Goal: Task Accomplishment & Management: Use online tool/utility

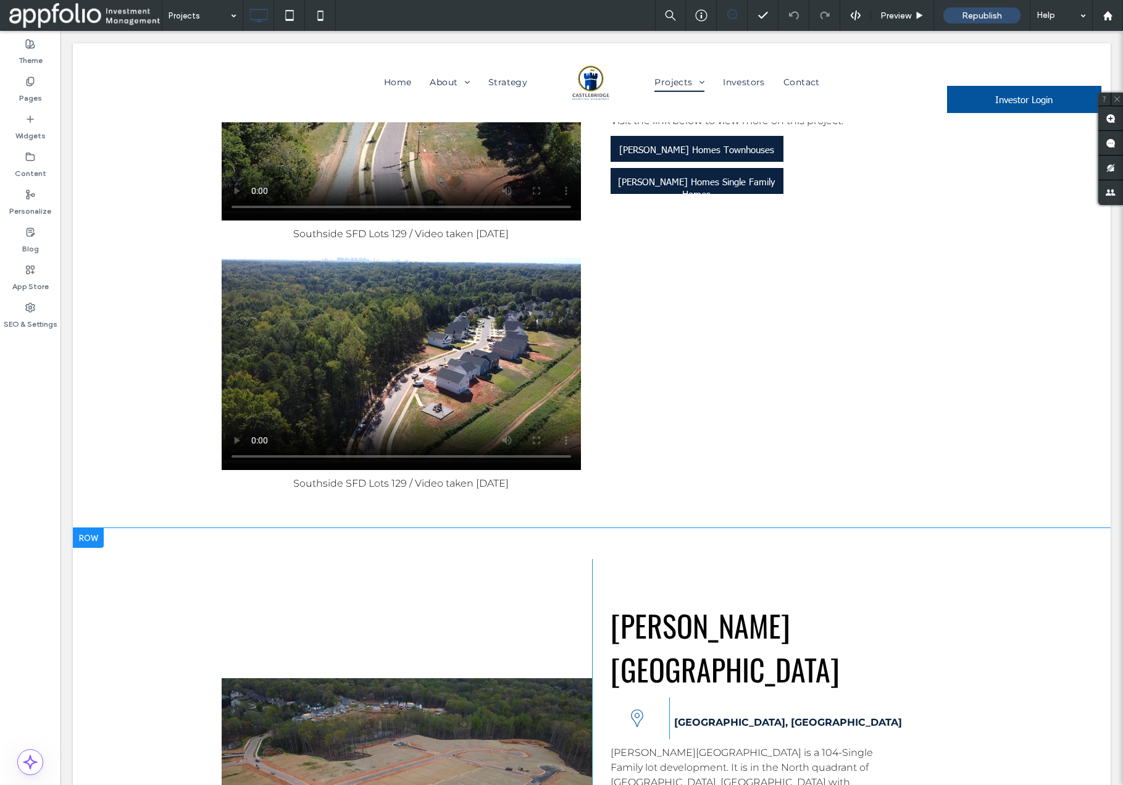
scroll to position [4457, 0]
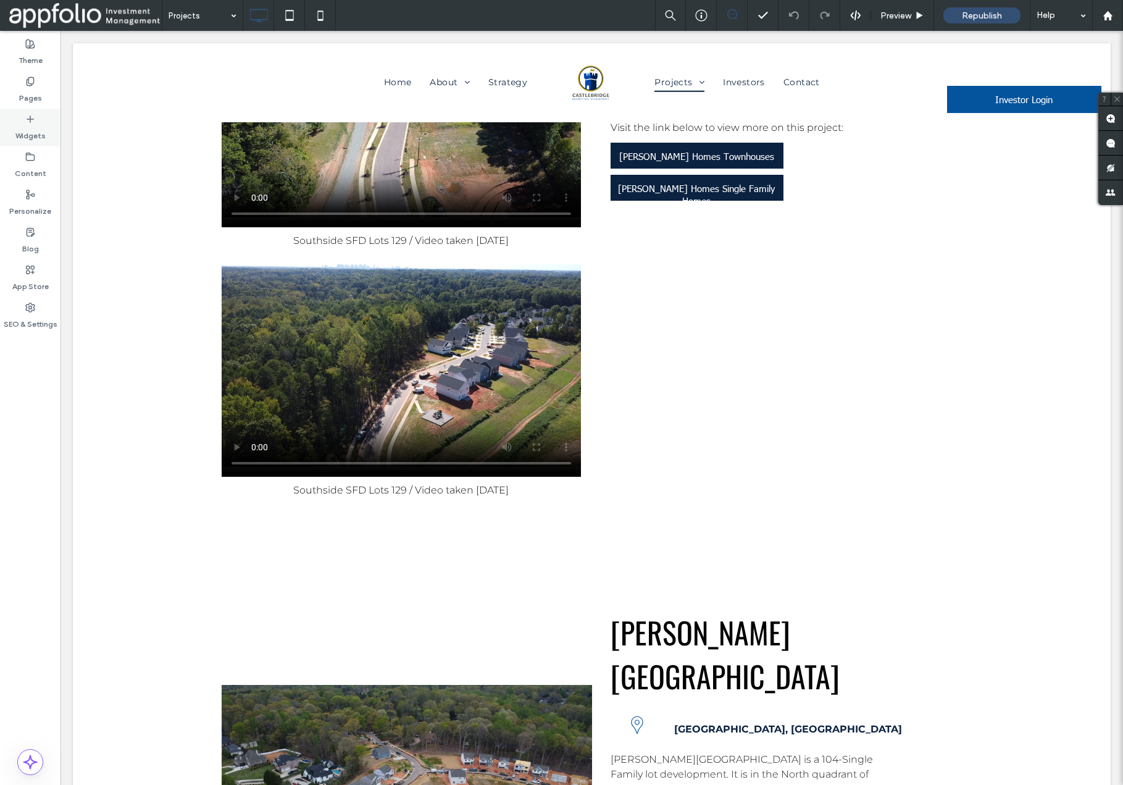
click at [24, 127] on label "Widgets" at bounding box center [30, 132] width 30 height 17
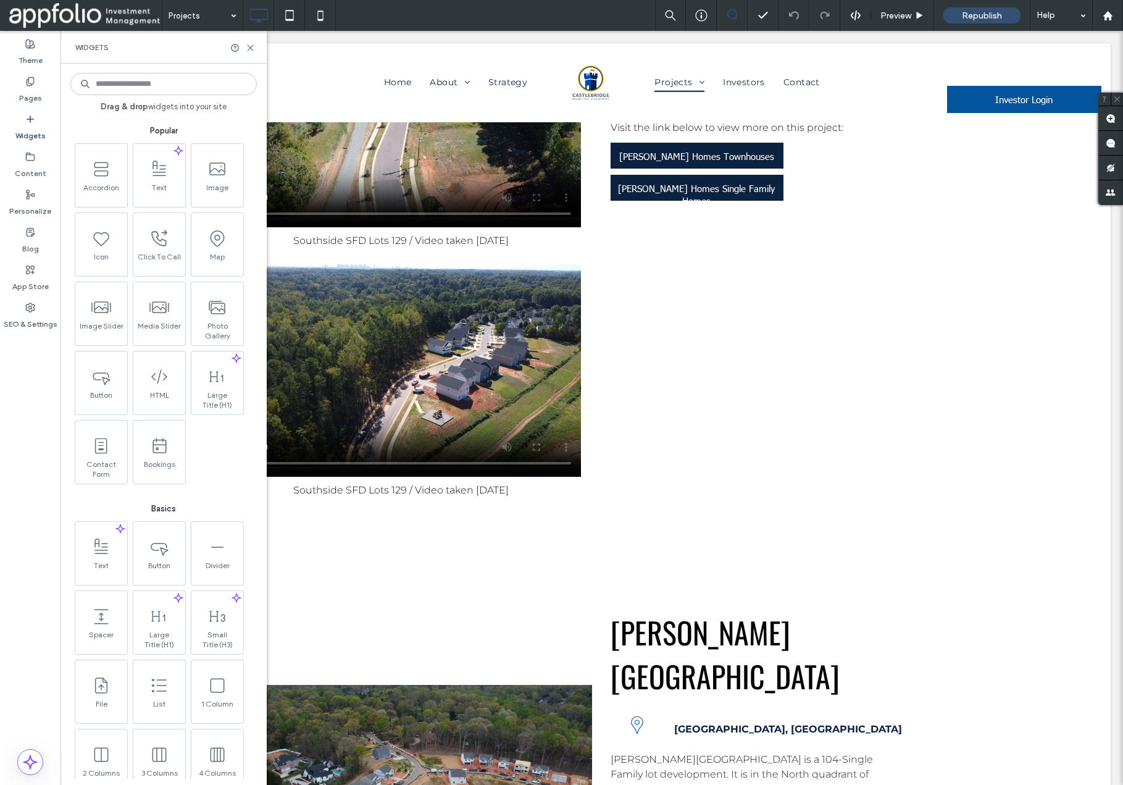
click at [156, 82] on input at bounding box center [163, 84] width 186 height 22
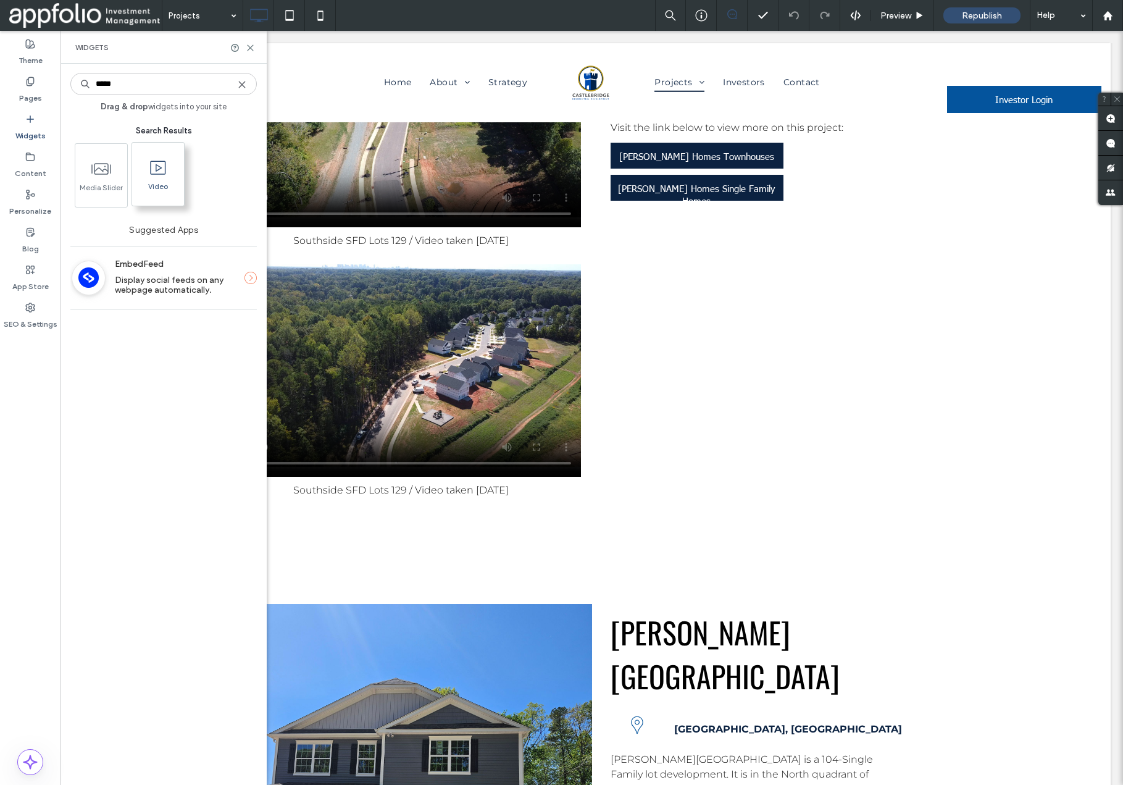
type input "*****"
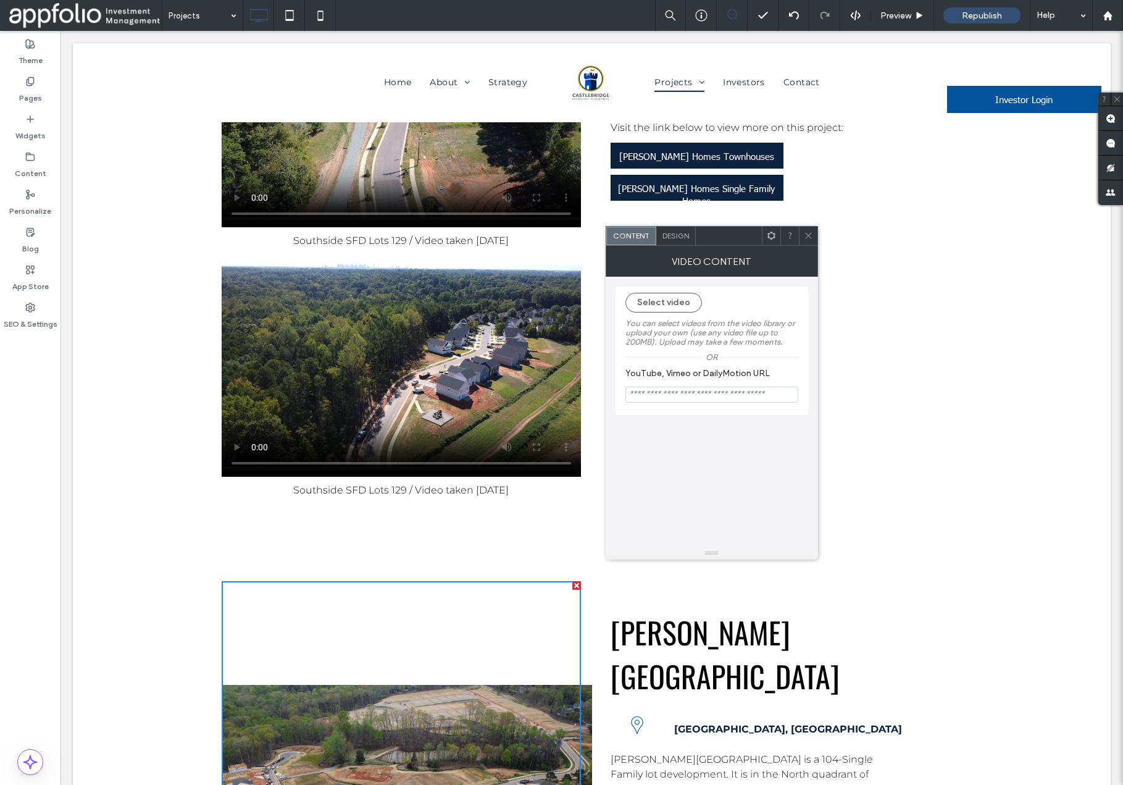
click at [809, 235] on use at bounding box center [808, 236] width 6 height 6
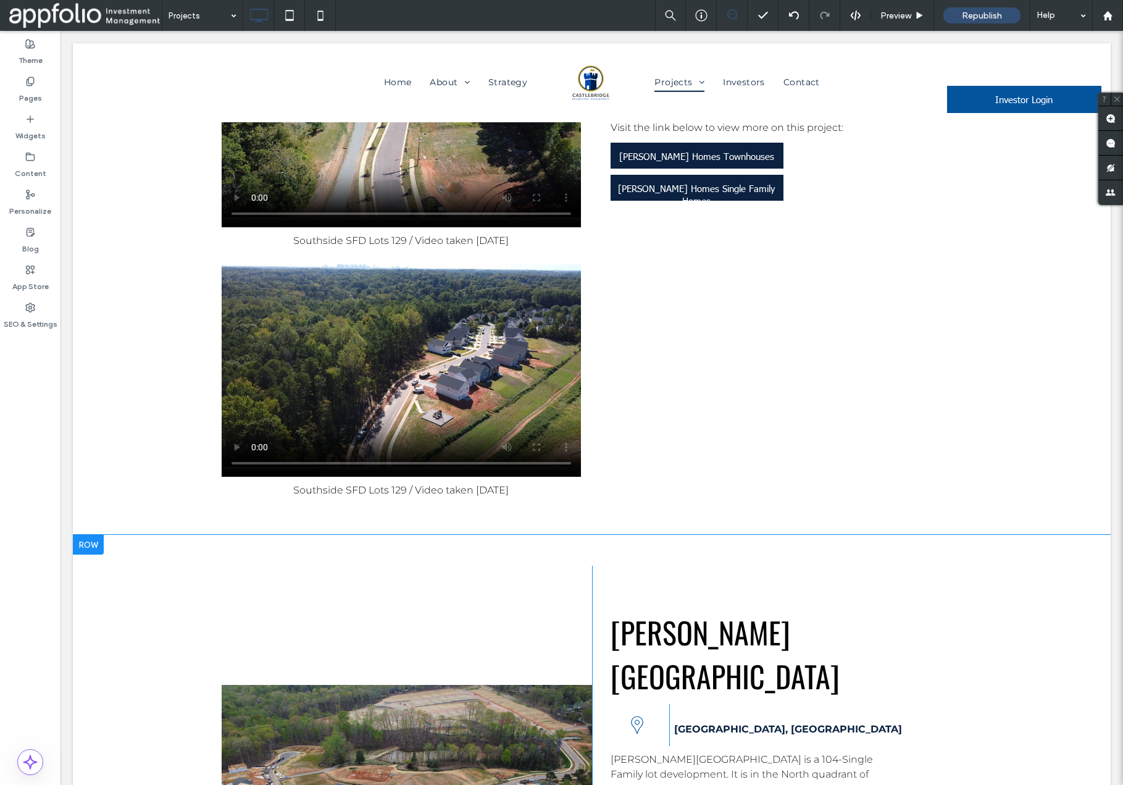
click at [536, 565] on div at bounding box center [407, 788] width 370 height 447
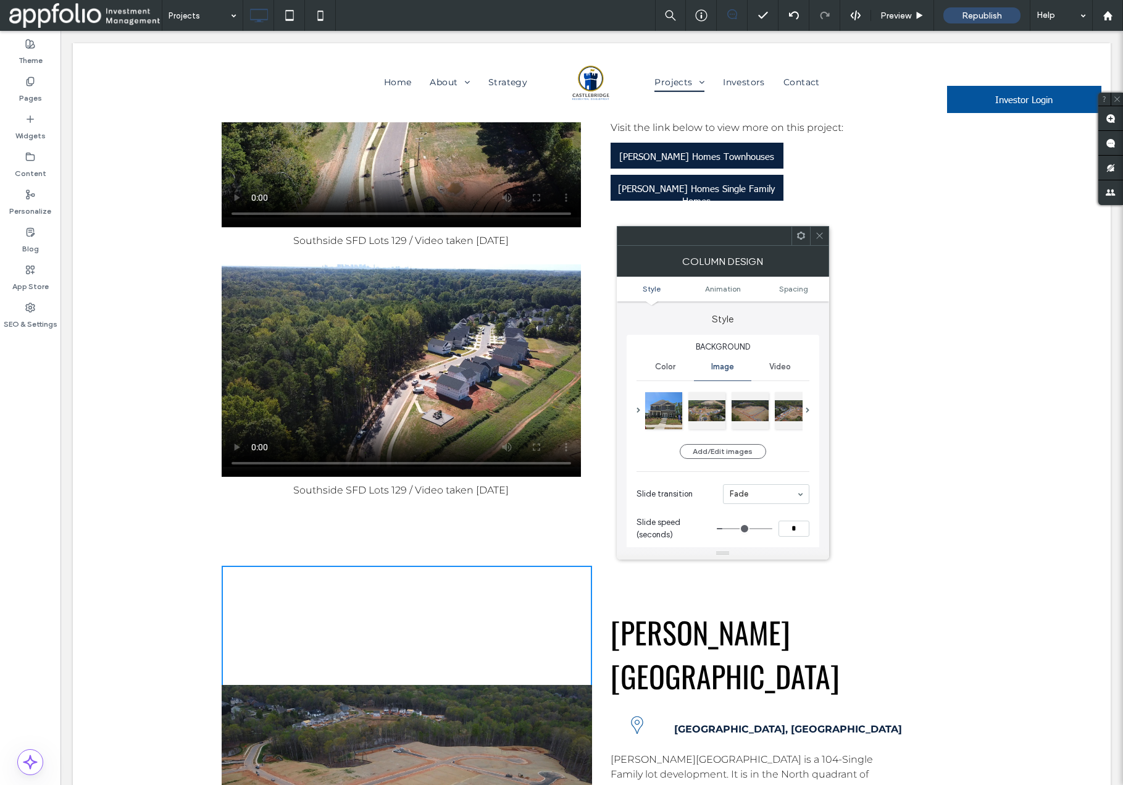
click at [815, 240] on span at bounding box center [819, 236] width 9 height 19
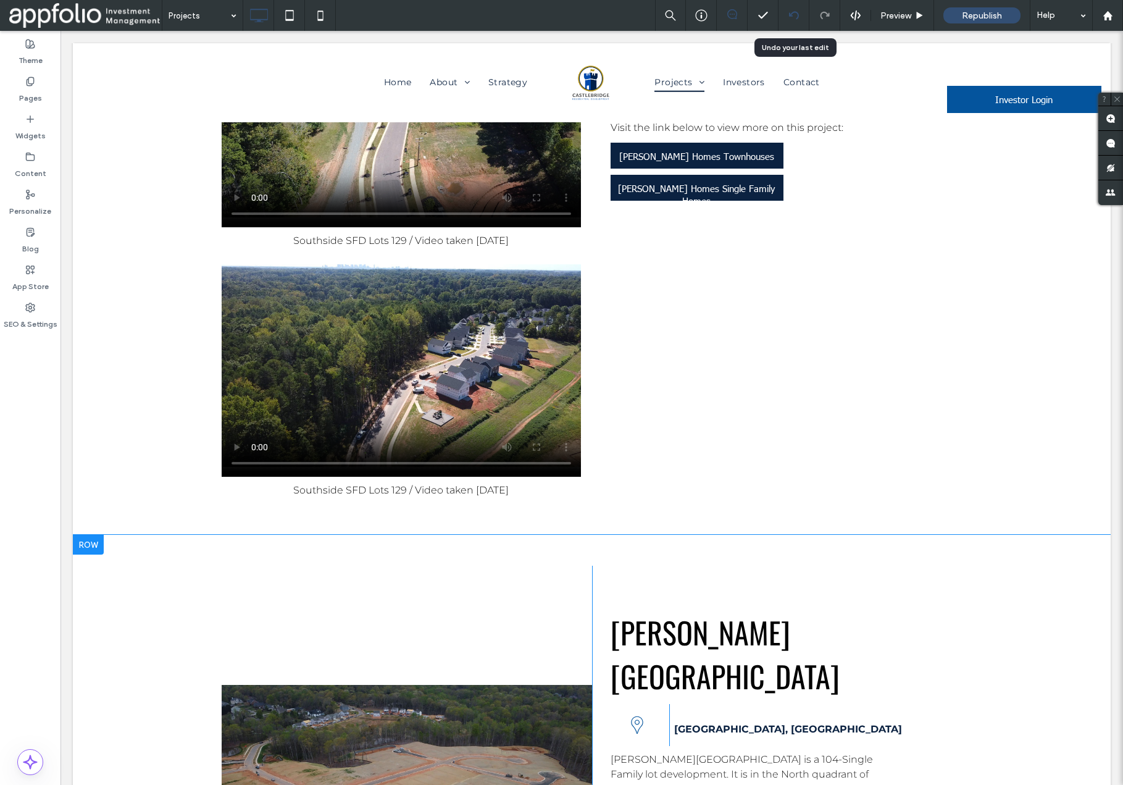
click at [794, 14] on icon at bounding box center [794, 15] width 10 height 10
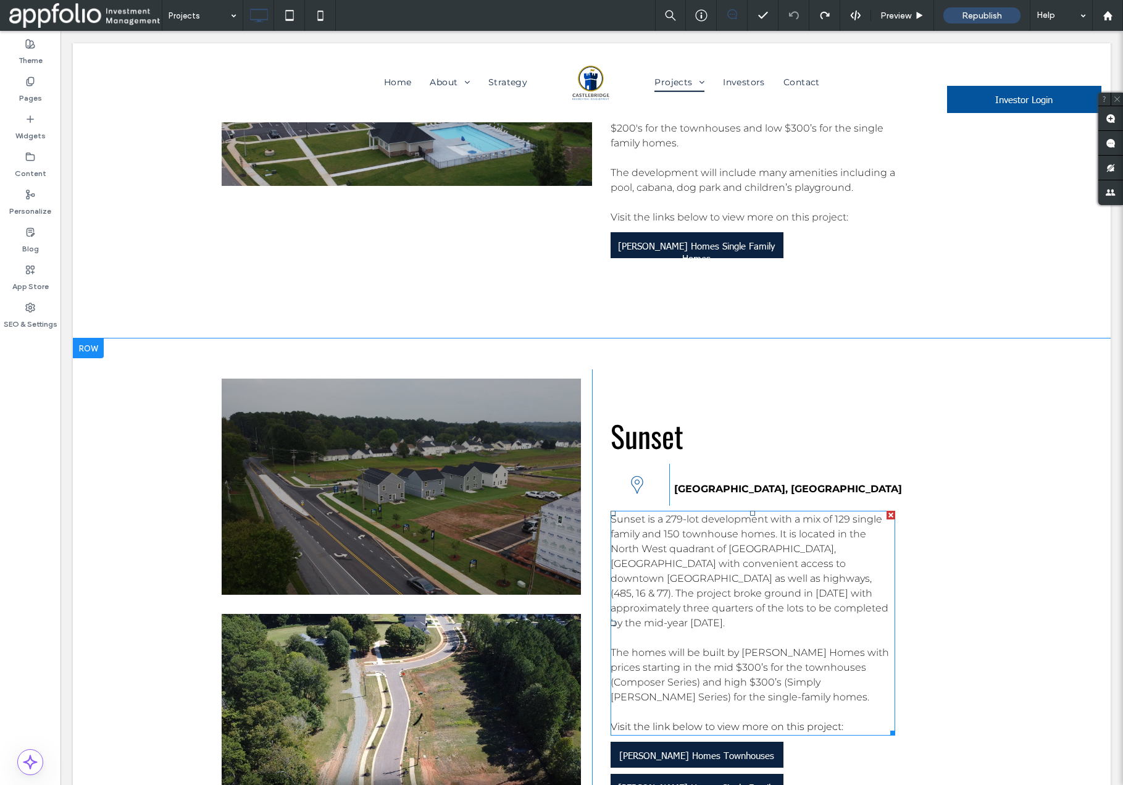
scroll to position [3859, 0]
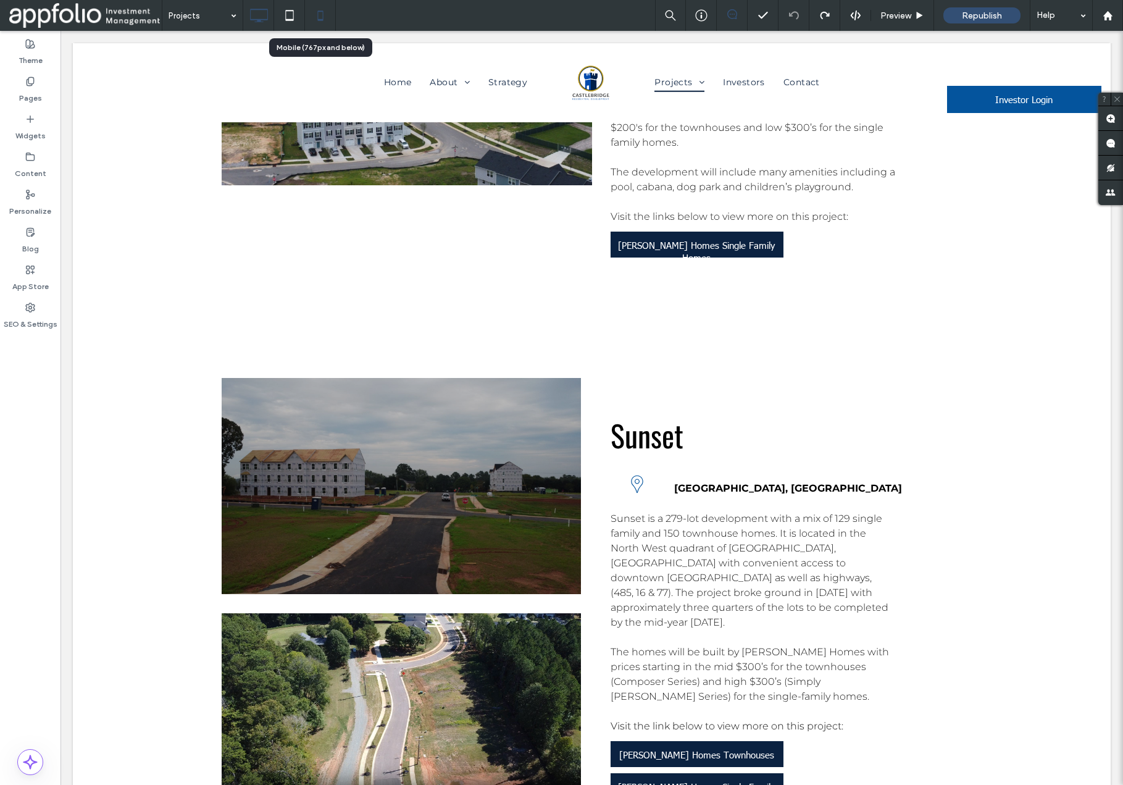
click at [320, 17] on icon at bounding box center [320, 15] width 25 height 25
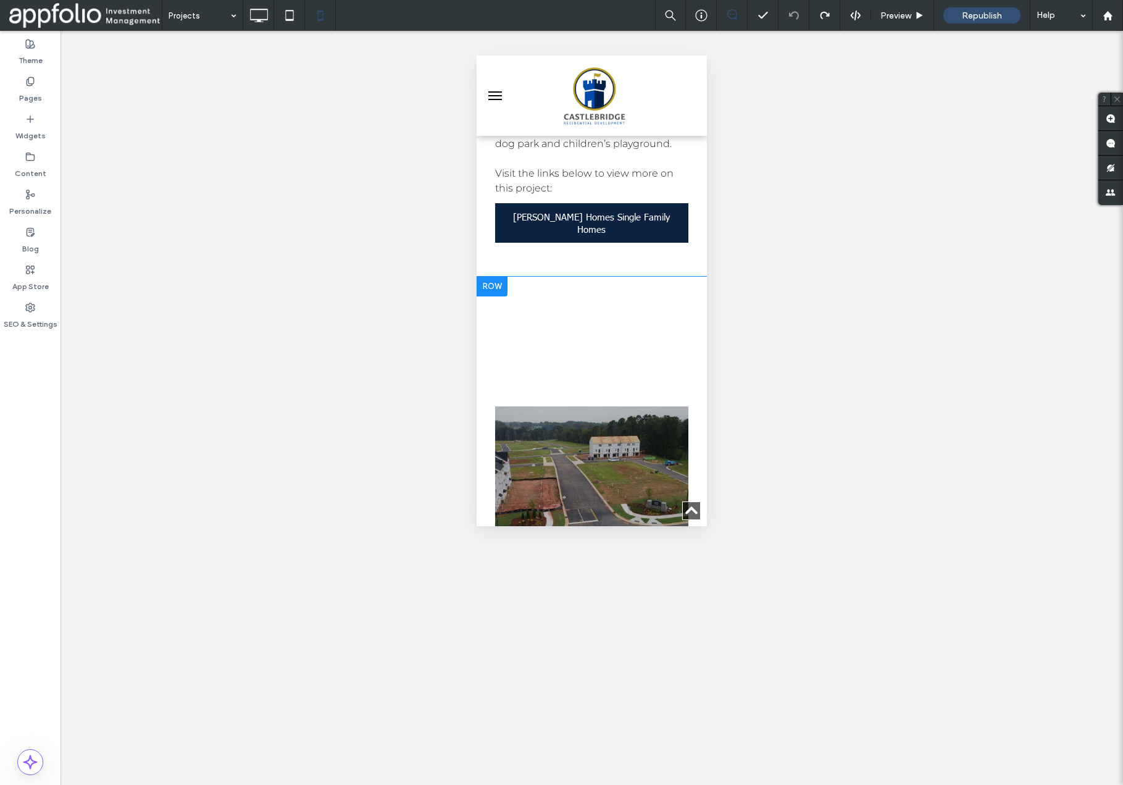
scroll to position [4872, 0]
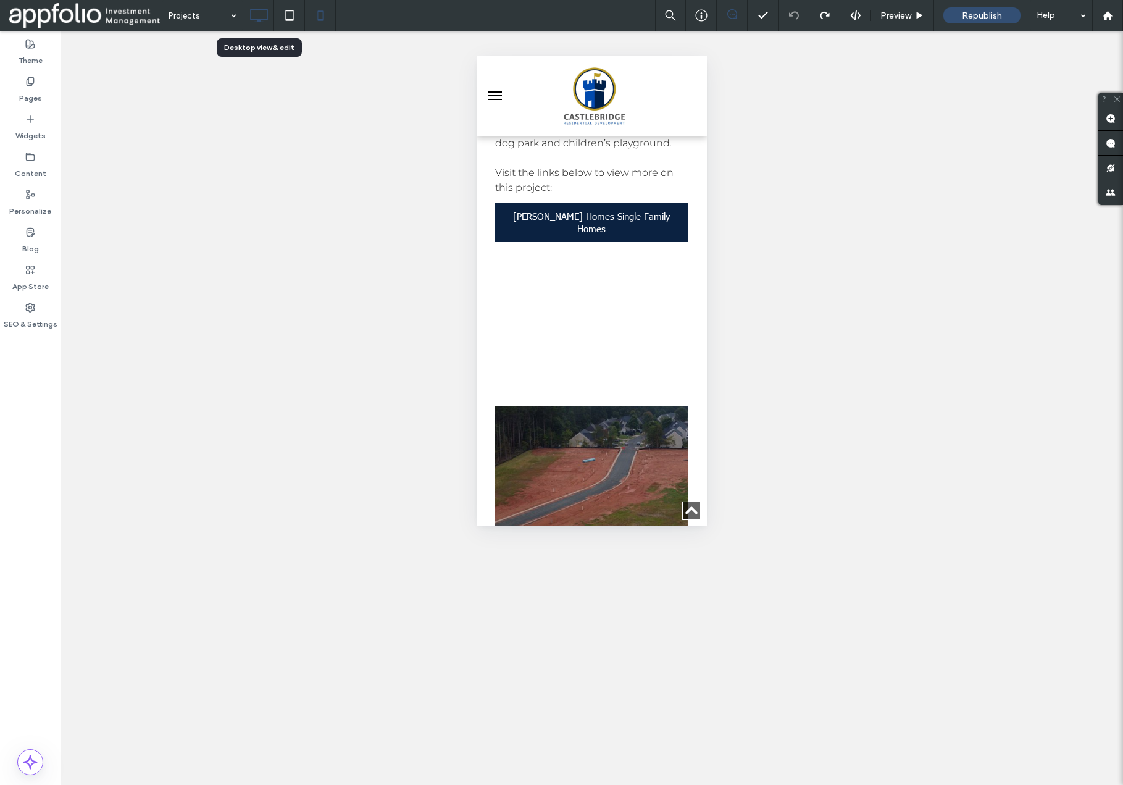
click at [261, 25] on icon at bounding box center [258, 15] width 25 height 25
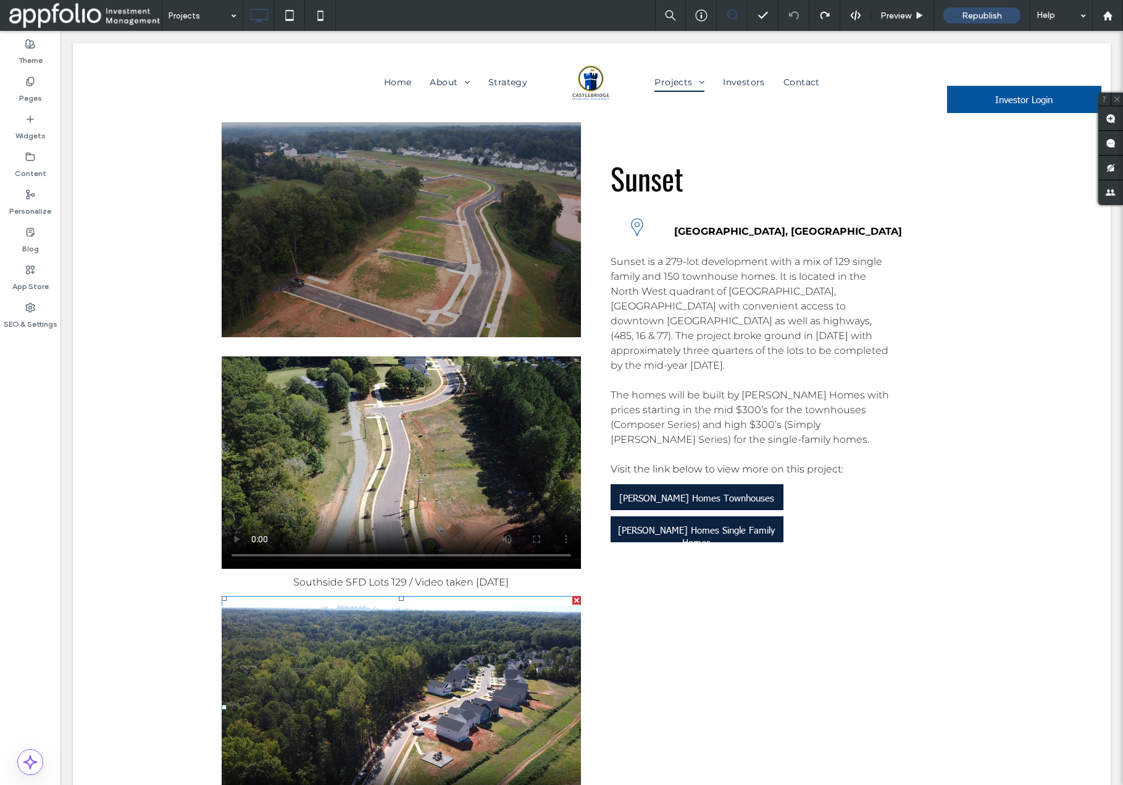
scroll to position [4121, 0]
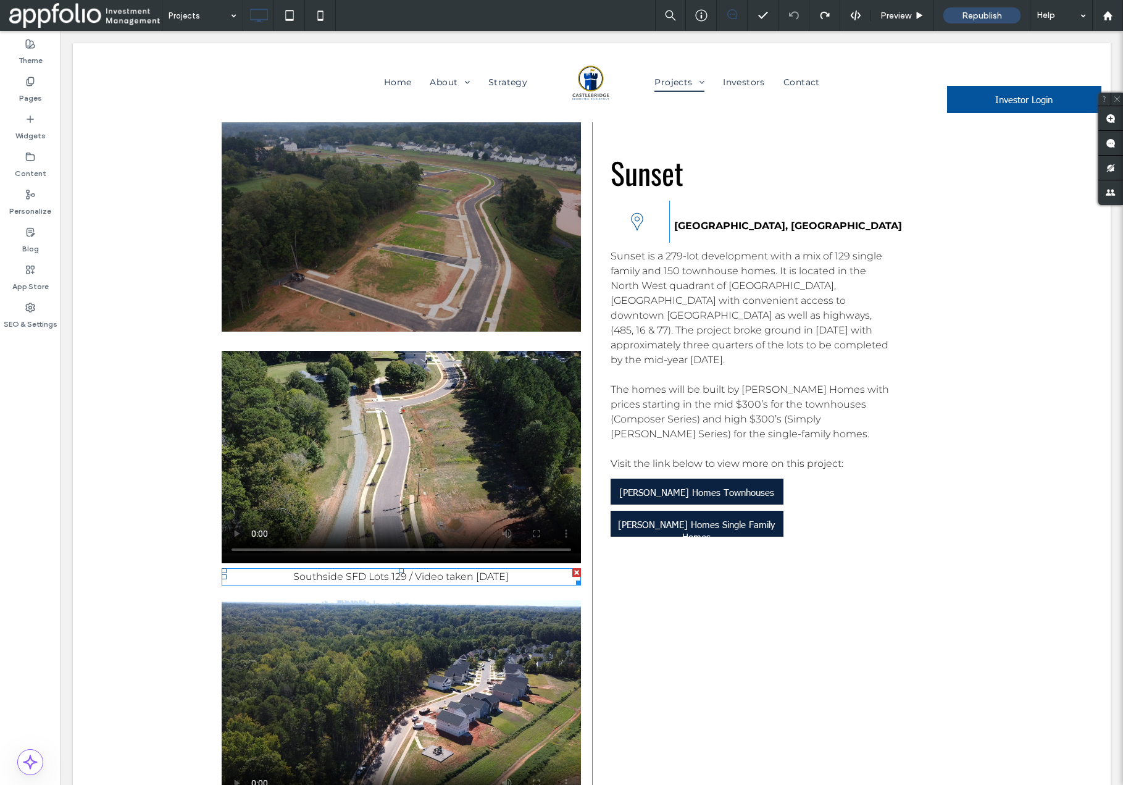
click at [393, 570] on span "Southside SFD Lots 129 / Video taken [DATE]" at bounding box center [400, 576] width 215 height 12
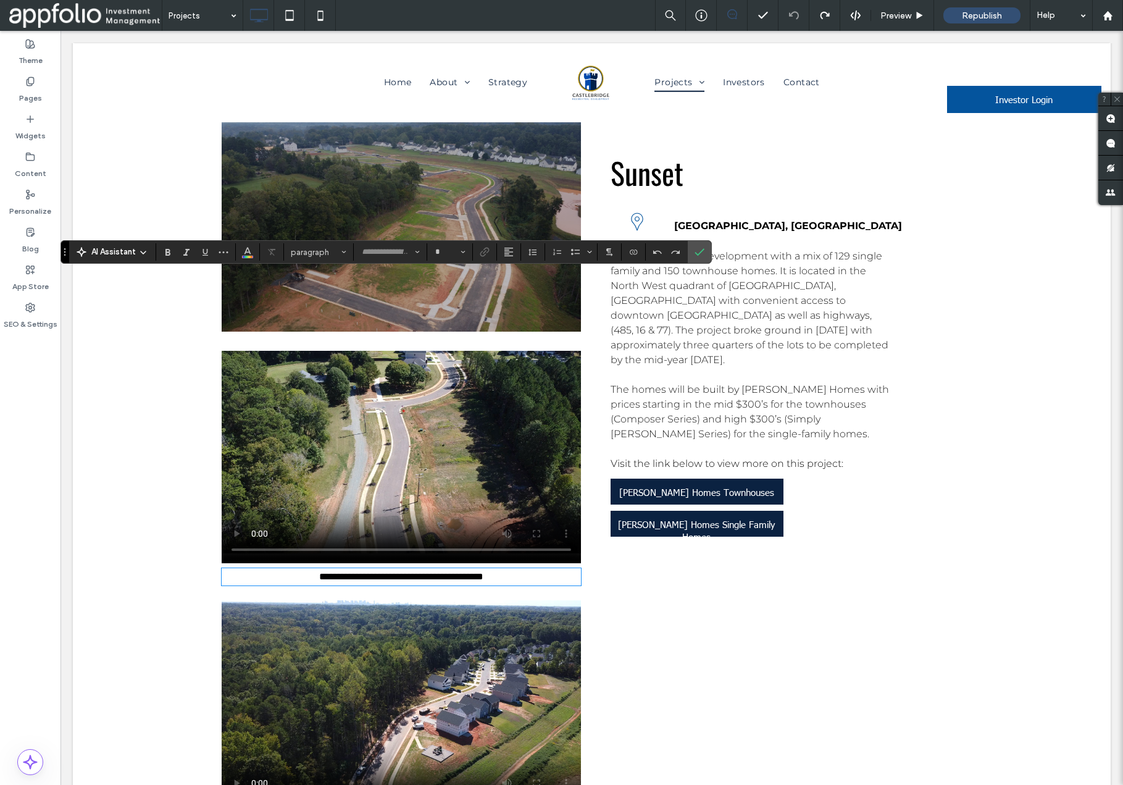
type input "**********"
type input "**"
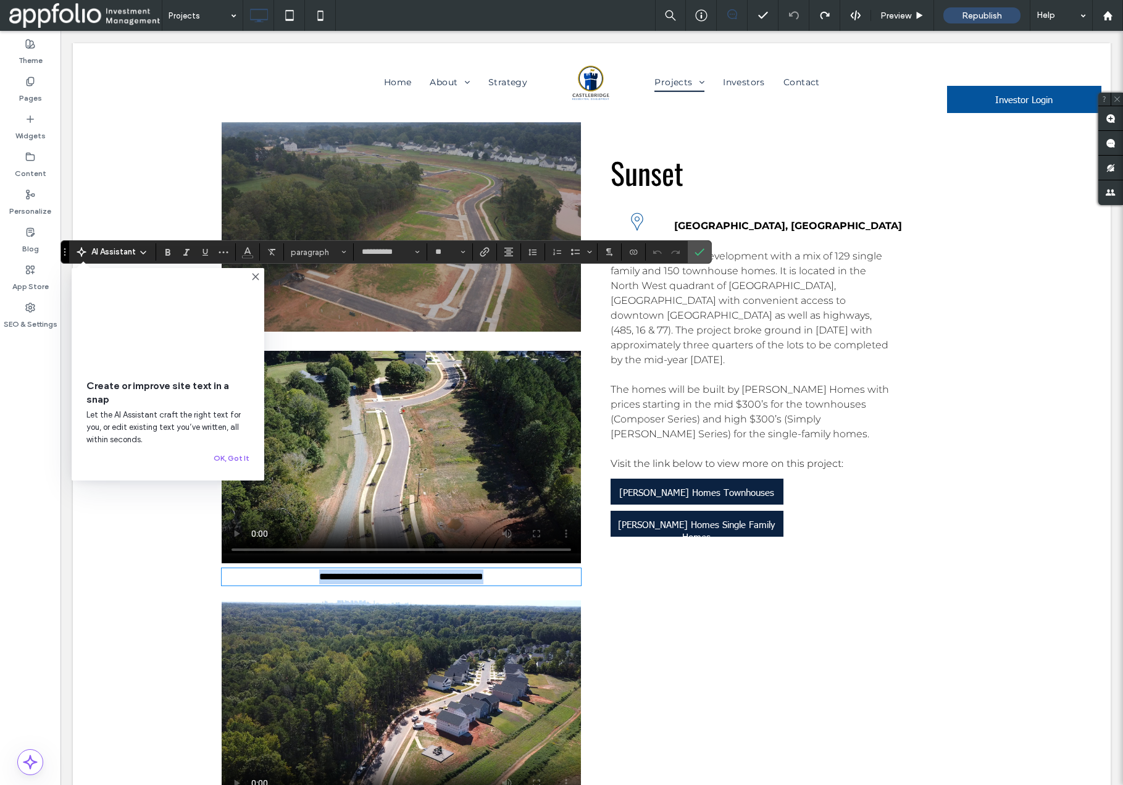
click at [415, 572] on span "**********" at bounding box center [401, 576] width 164 height 9
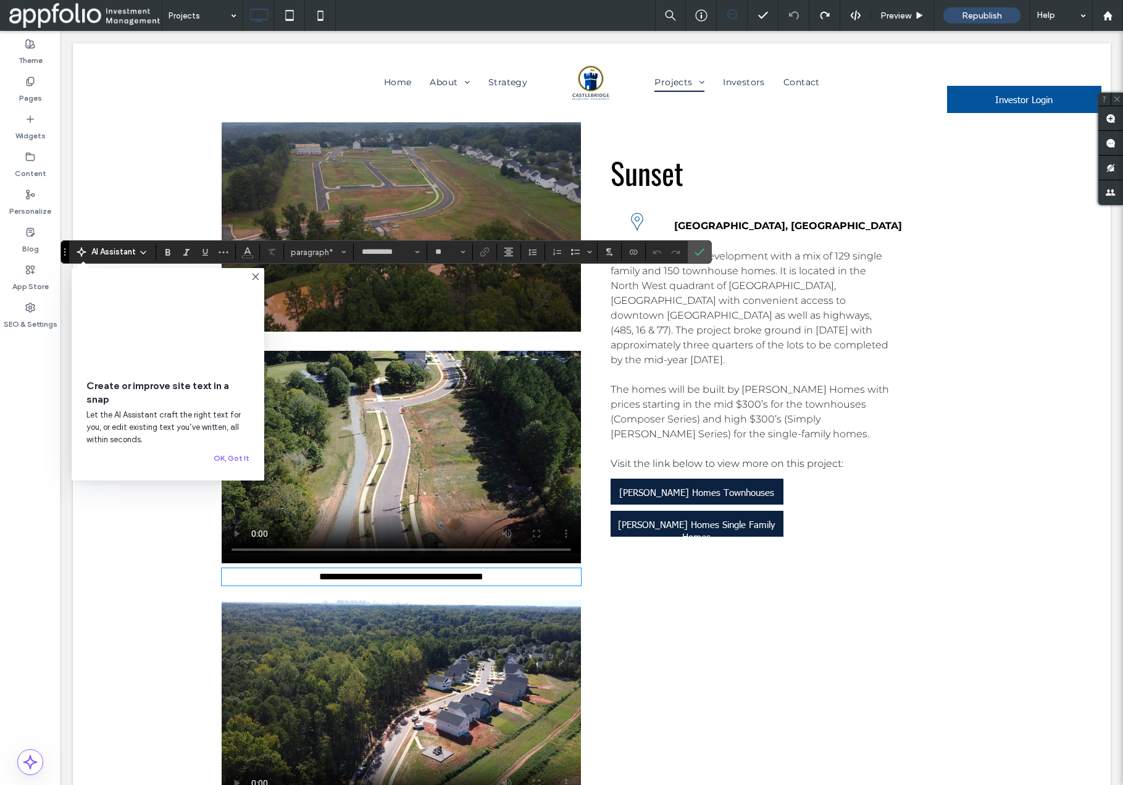
click at [256, 278] on icon at bounding box center [256, 277] width 10 height 10
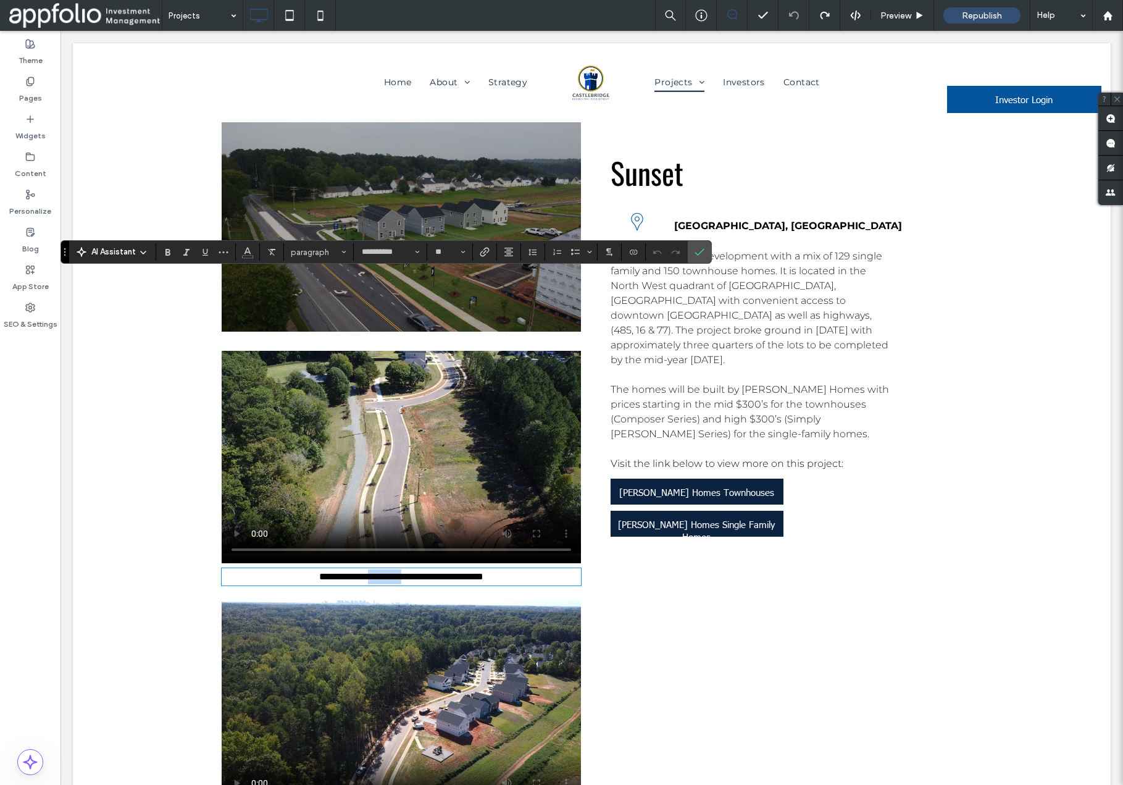
drag, startPoint x: 367, startPoint y: 280, endPoint x: 406, endPoint y: 282, distance: 38.9
click at [406, 572] on span "**********" at bounding box center [401, 576] width 164 height 9
click at [483, 572] on span "**********" at bounding box center [401, 576] width 164 height 9
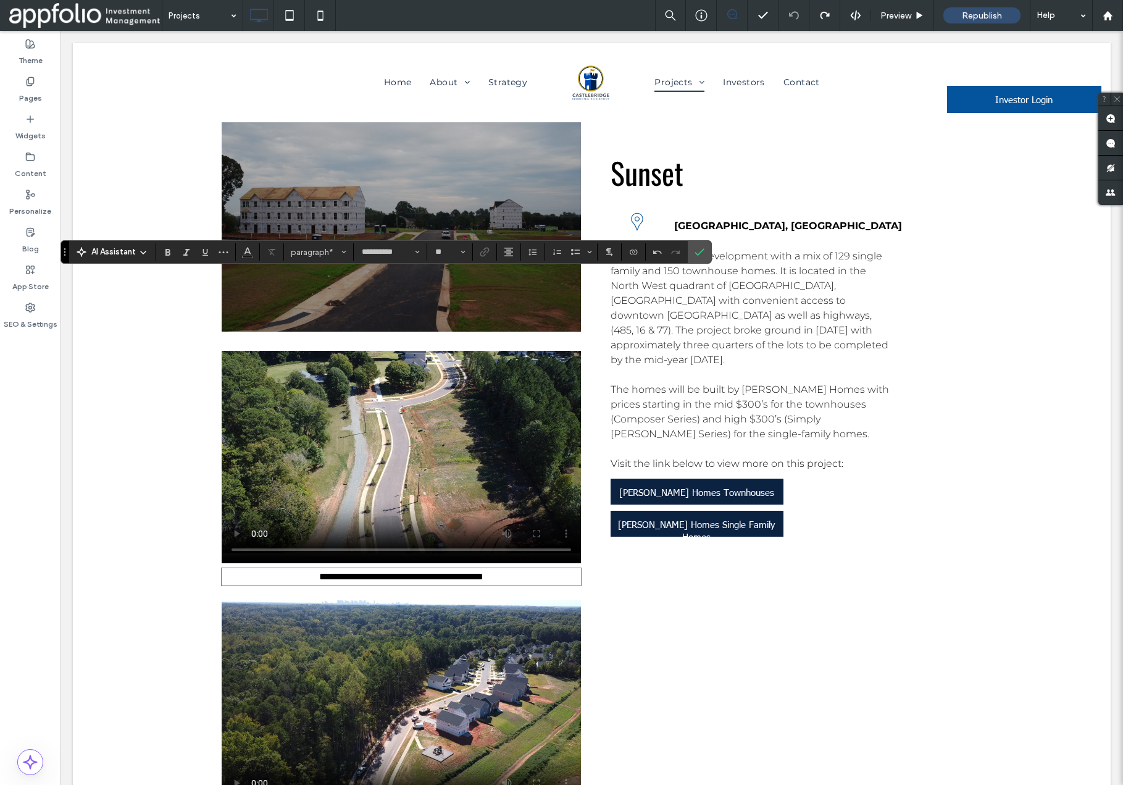
click at [407, 572] on span "**********" at bounding box center [401, 576] width 164 height 9
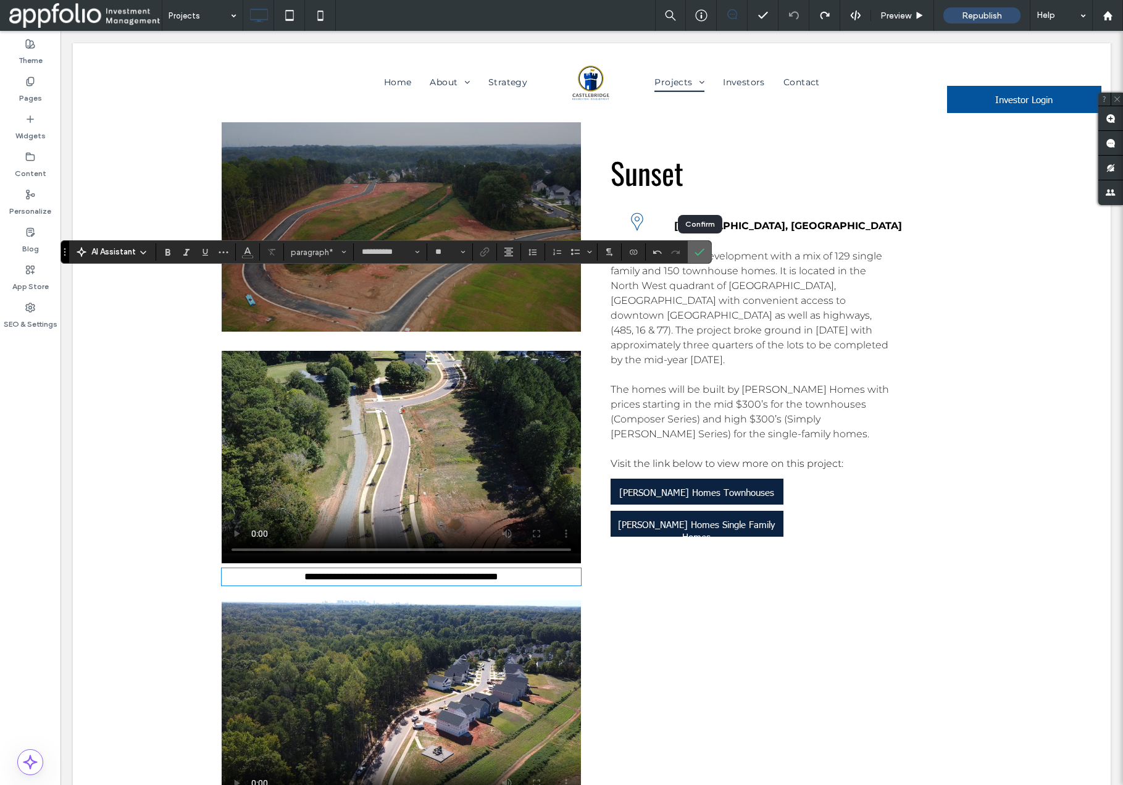
click at [699, 252] on icon "Confirm" at bounding box center [700, 252] width 10 height 10
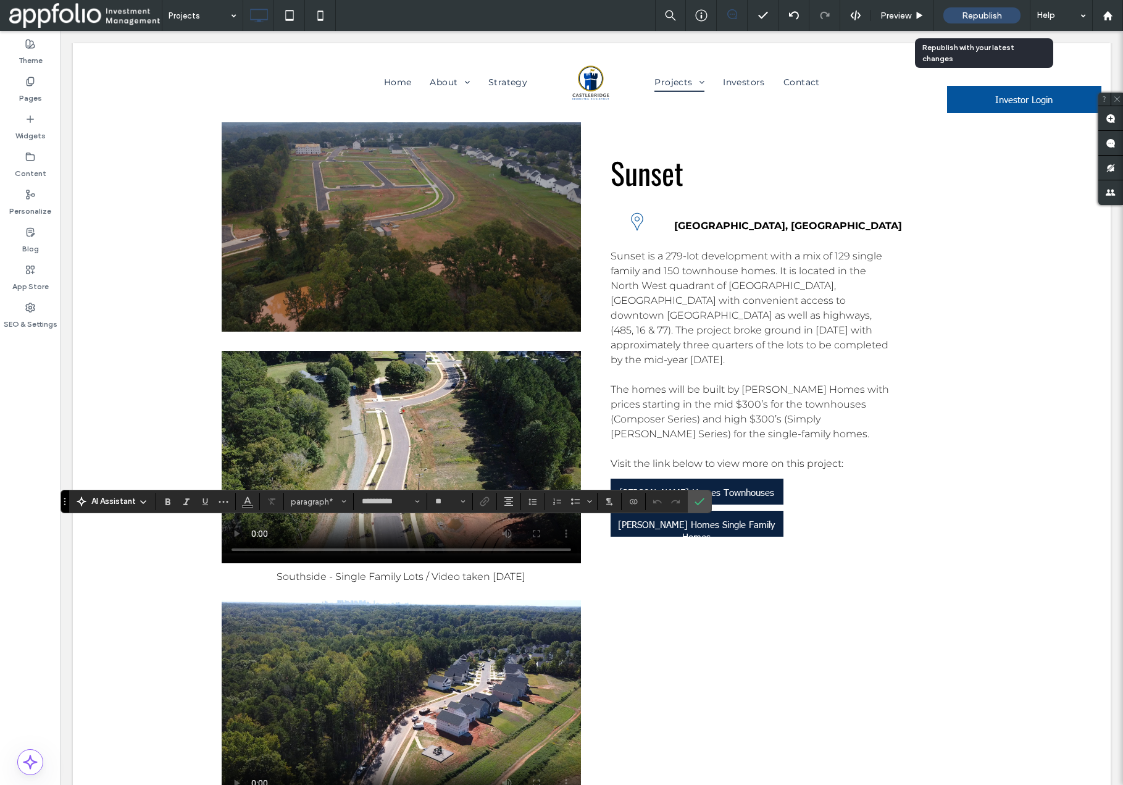
click at [969, 14] on span "Republish" at bounding box center [982, 15] width 40 height 10
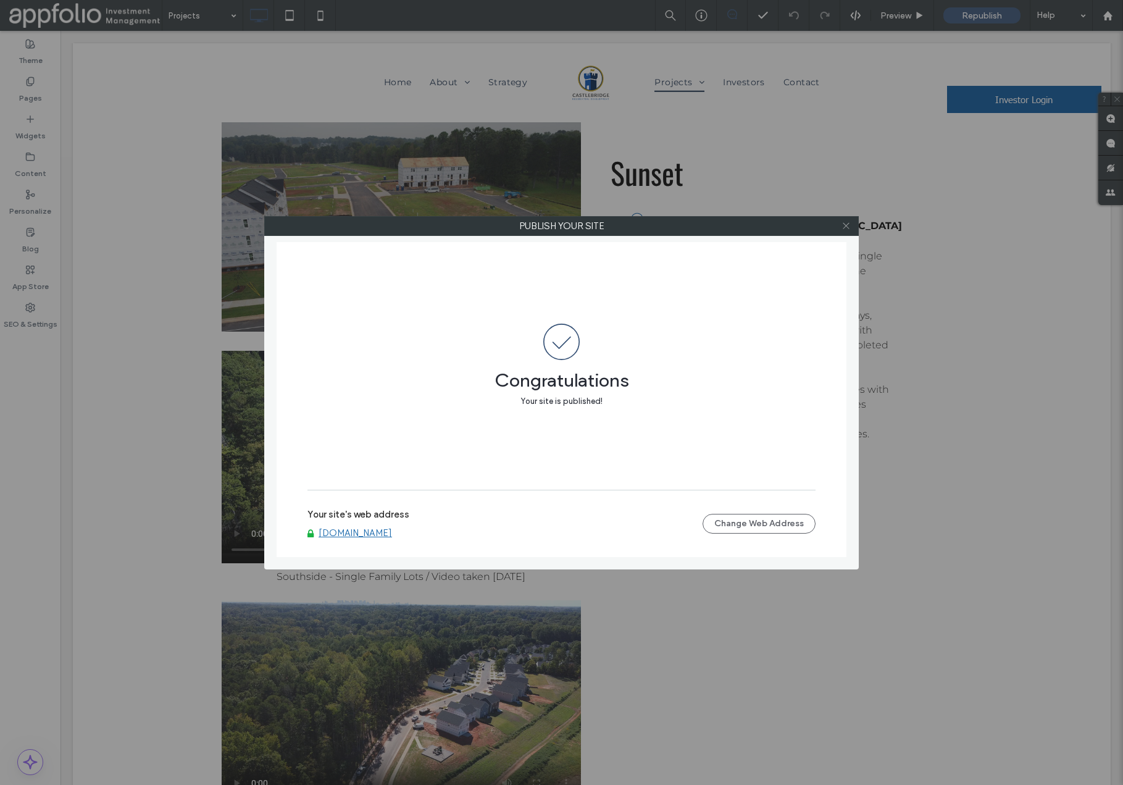
click at [845, 225] on icon at bounding box center [845, 225] width 9 height 9
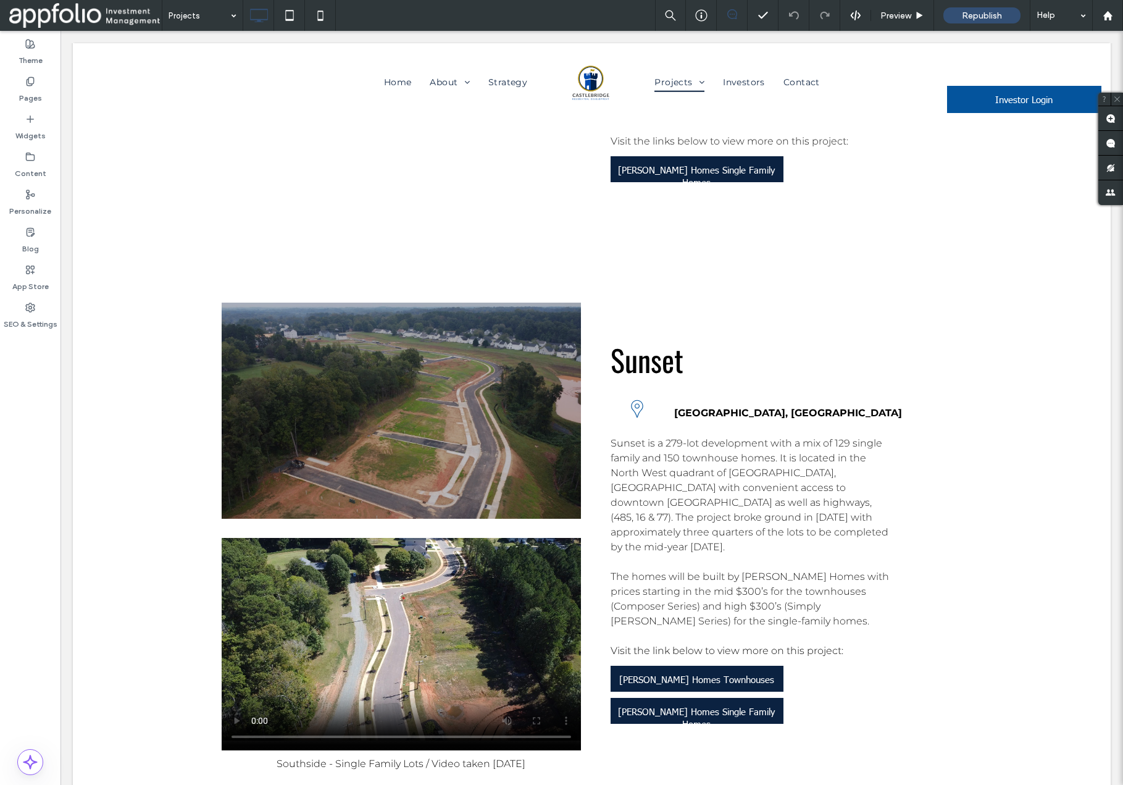
scroll to position [3941, 0]
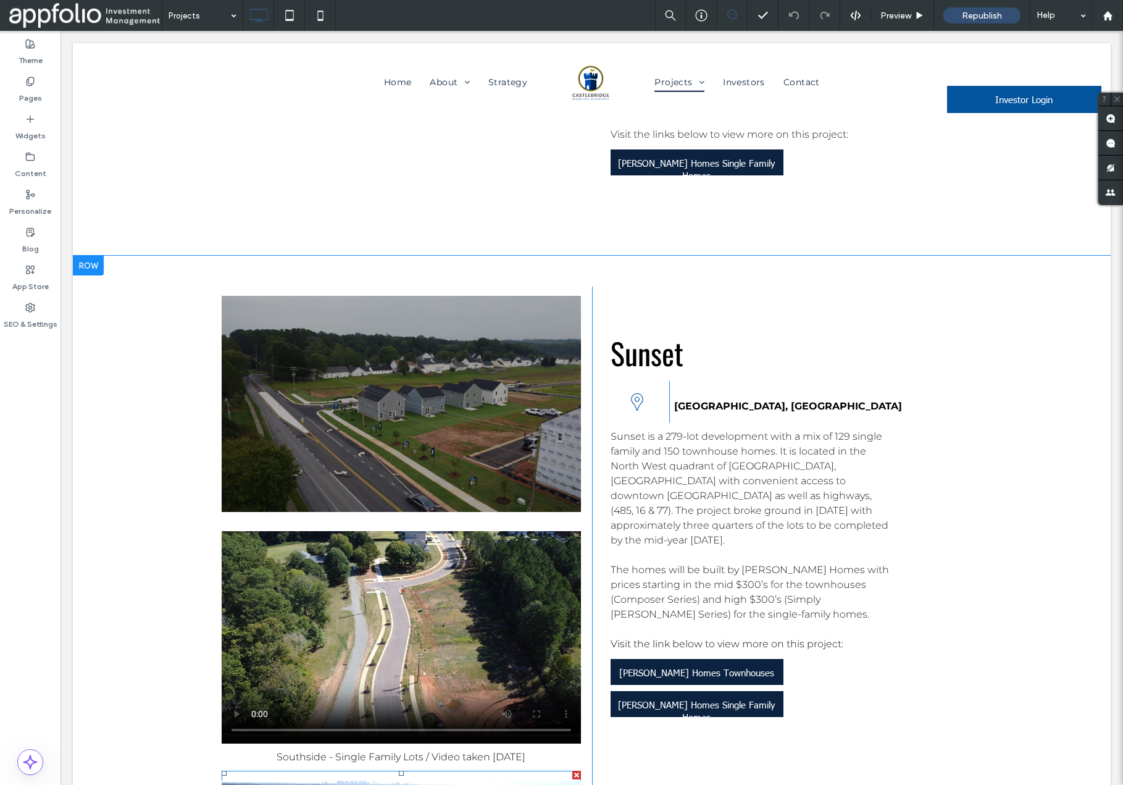
click at [577, 770] on div at bounding box center [576, 774] width 9 height 9
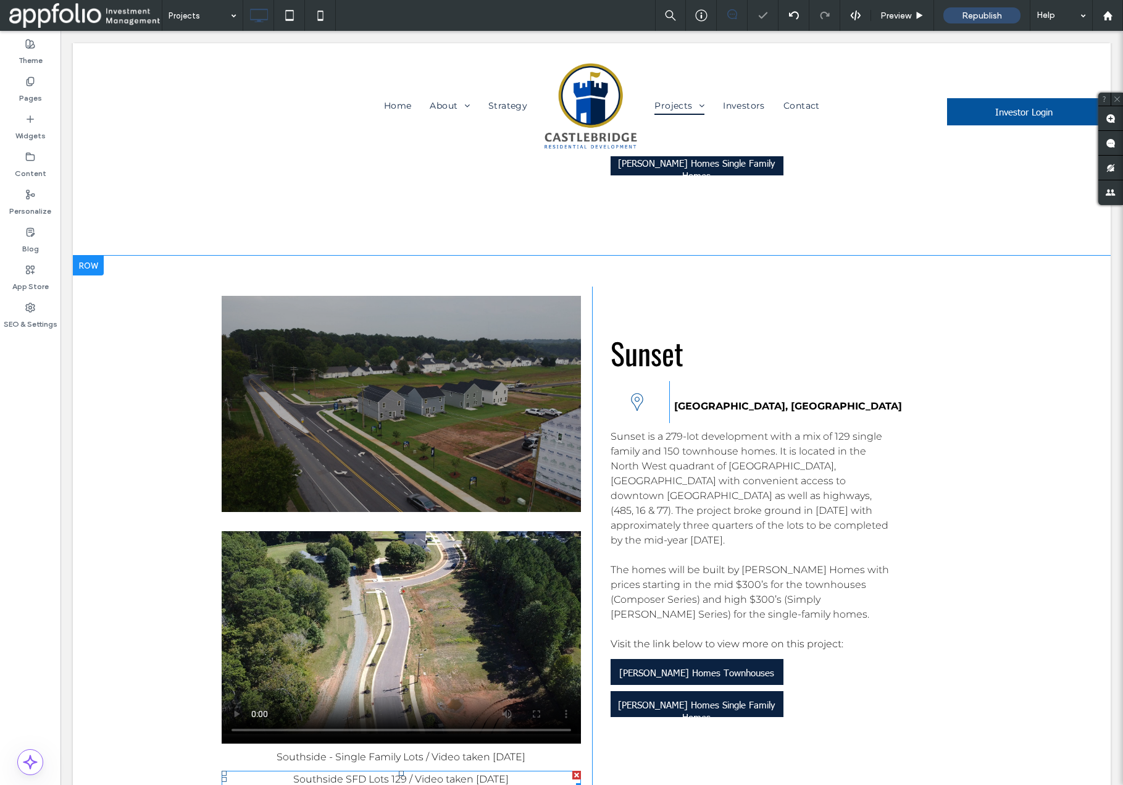
click at [575, 770] on div at bounding box center [576, 774] width 9 height 9
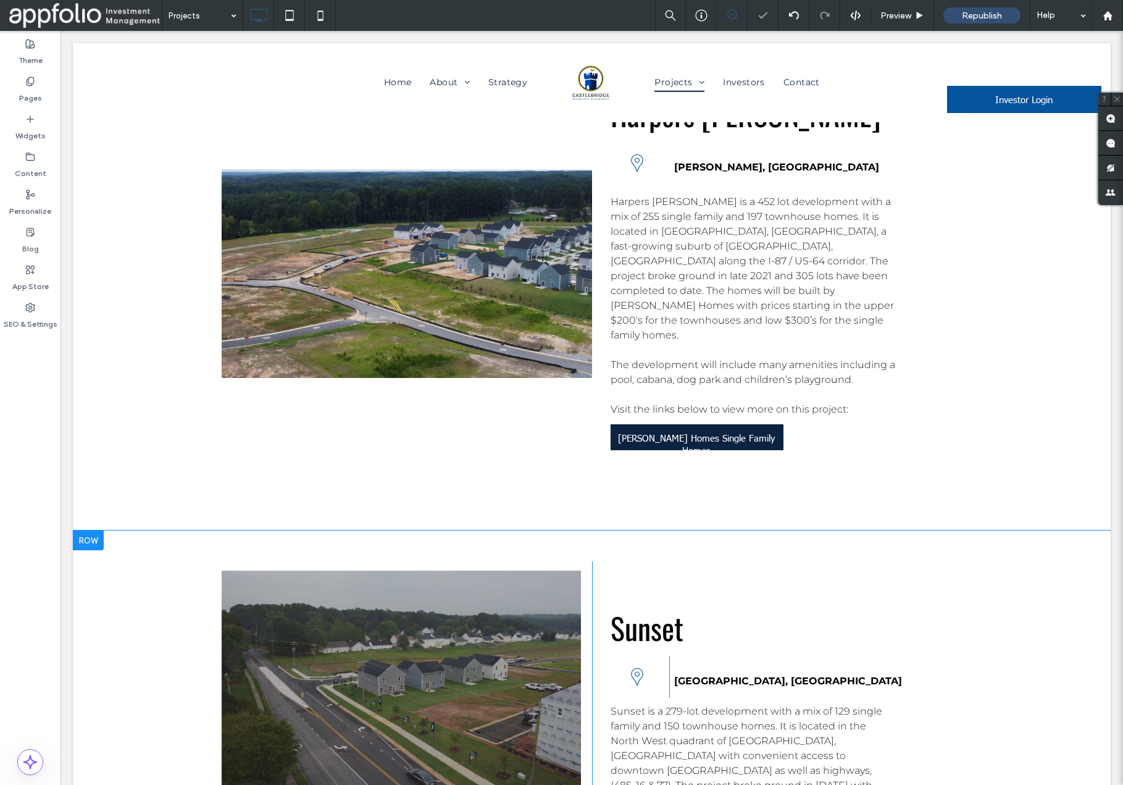
scroll to position [3634, 0]
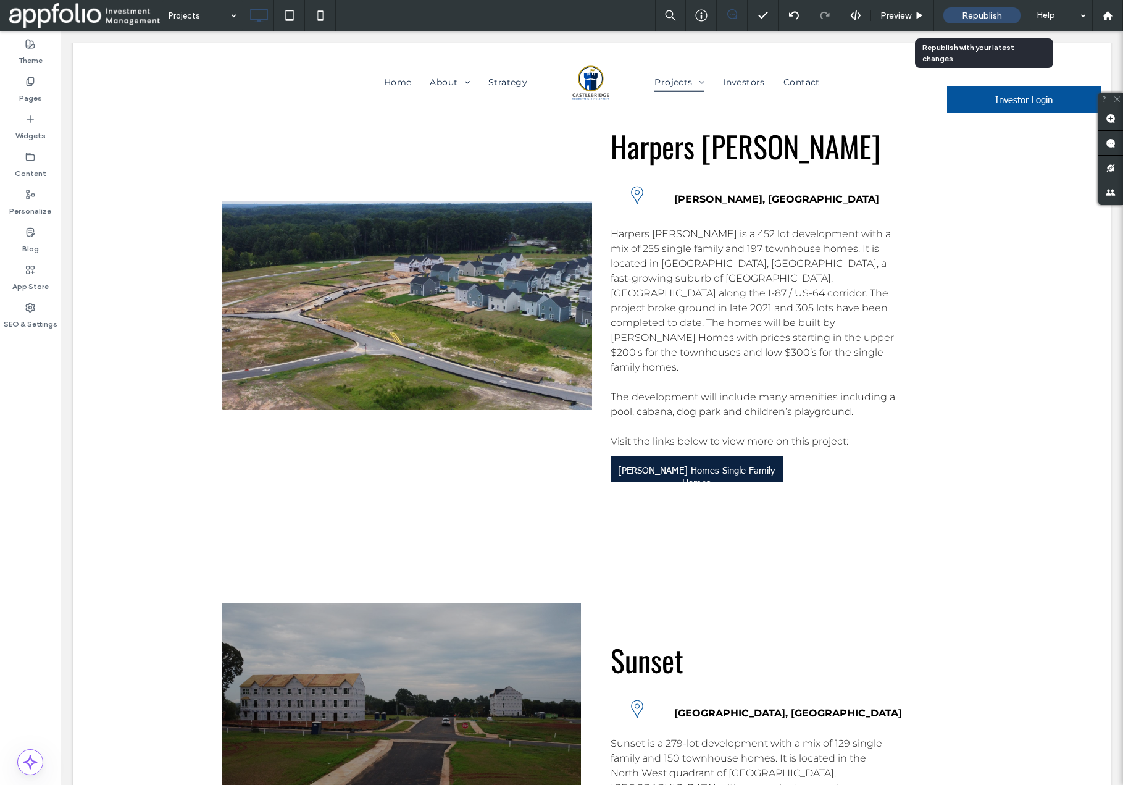
click at [983, 17] on span "Republish" at bounding box center [982, 15] width 40 height 10
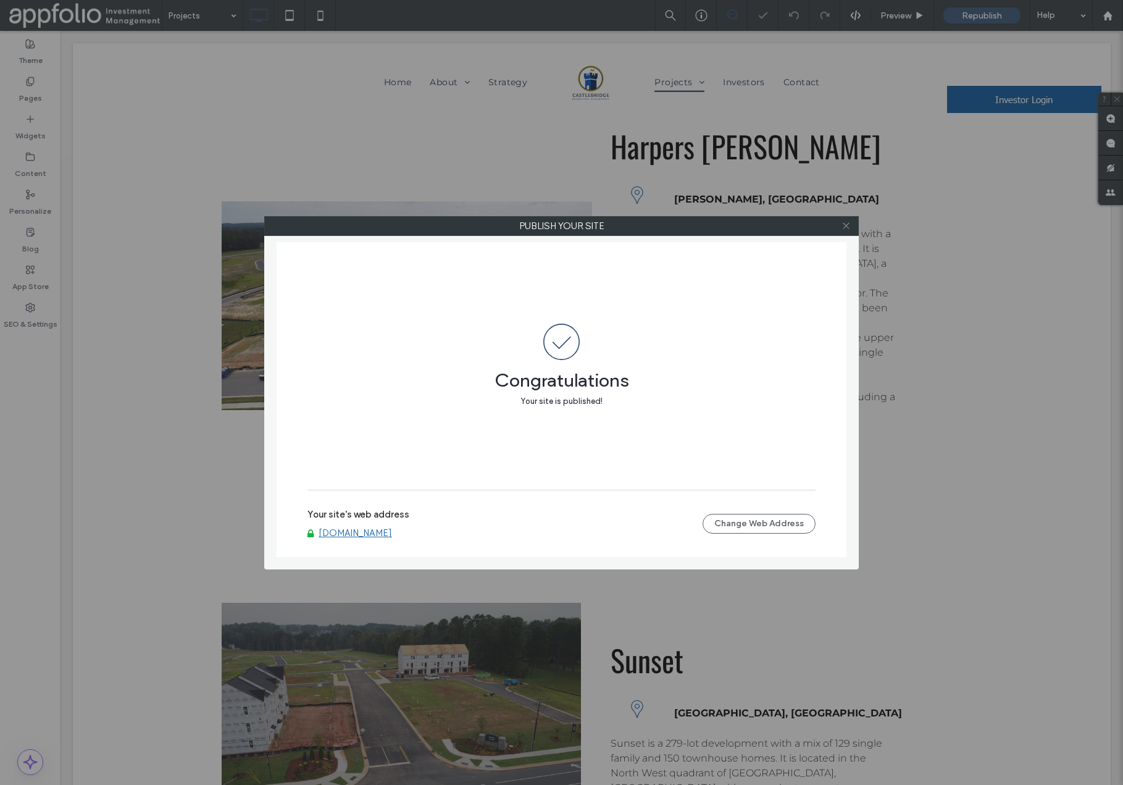
click at [845, 227] on icon at bounding box center [845, 225] width 9 height 9
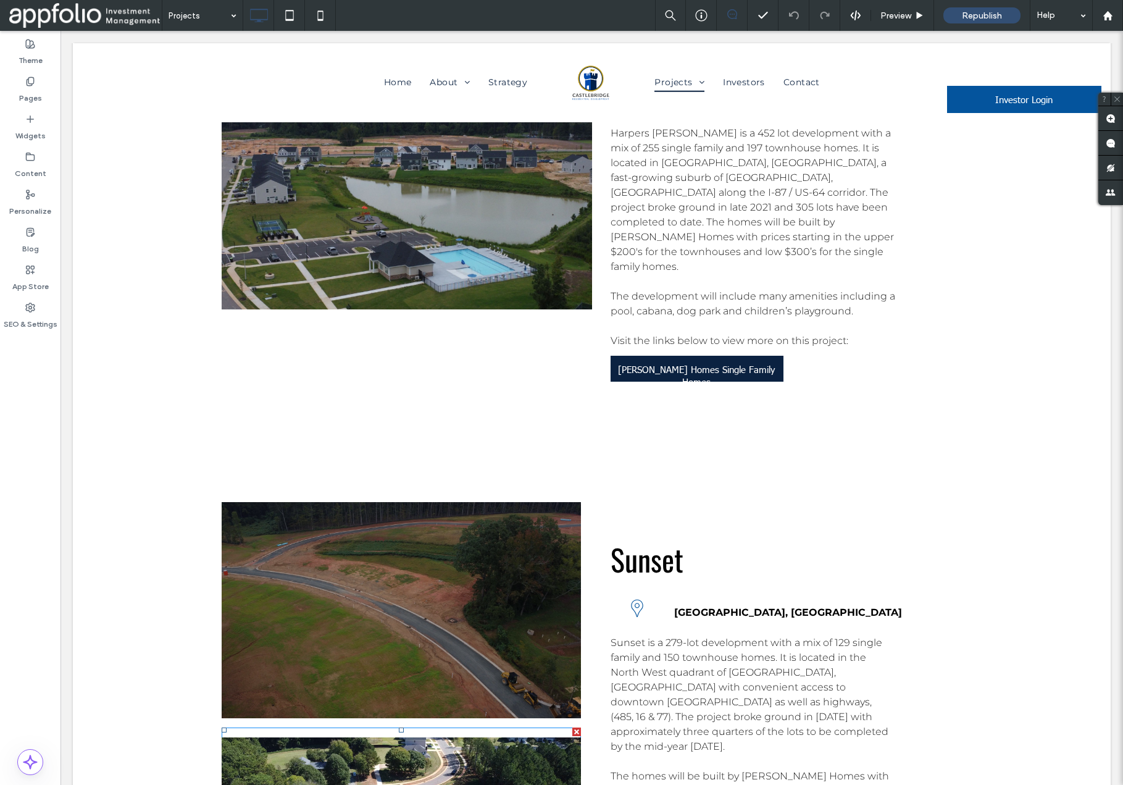
scroll to position [3736, 0]
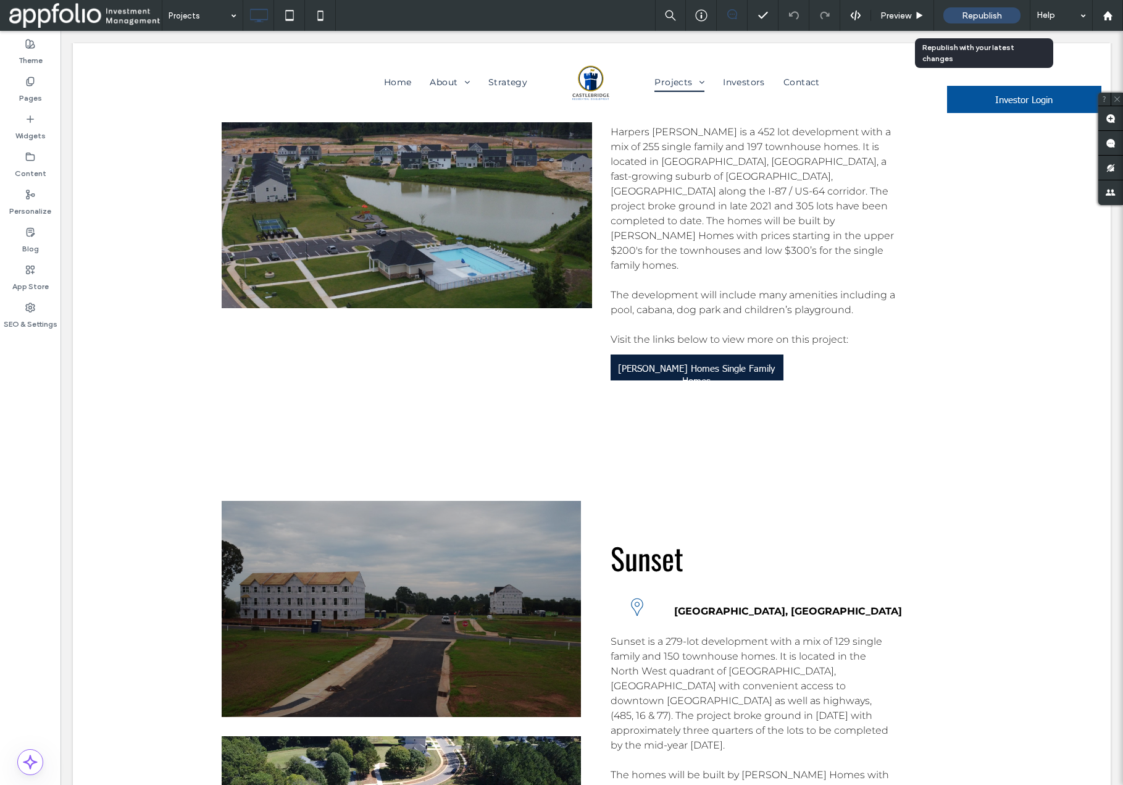
click at [970, 17] on span "Republish" at bounding box center [982, 15] width 40 height 10
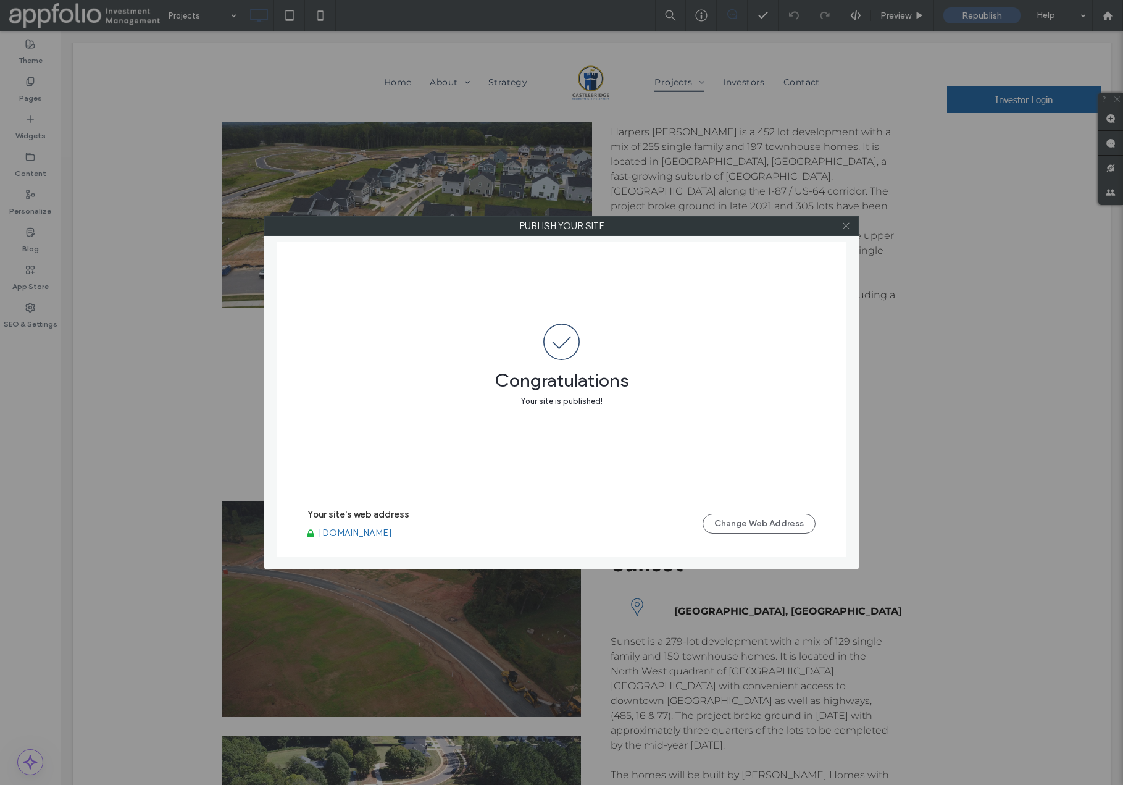
click at [848, 225] on icon at bounding box center [845, 225] width 9 height 9
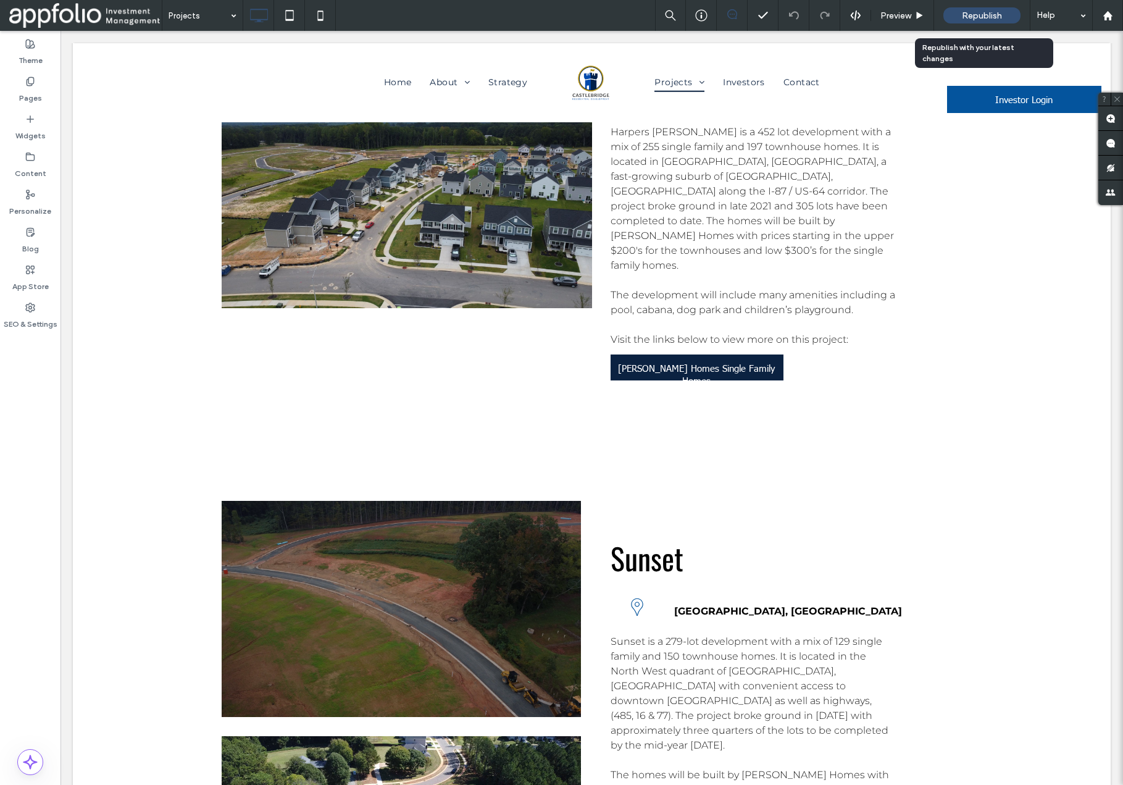
click at [993, 14] on span "Republish" at bounding box center [982, 15] width 40 height 10
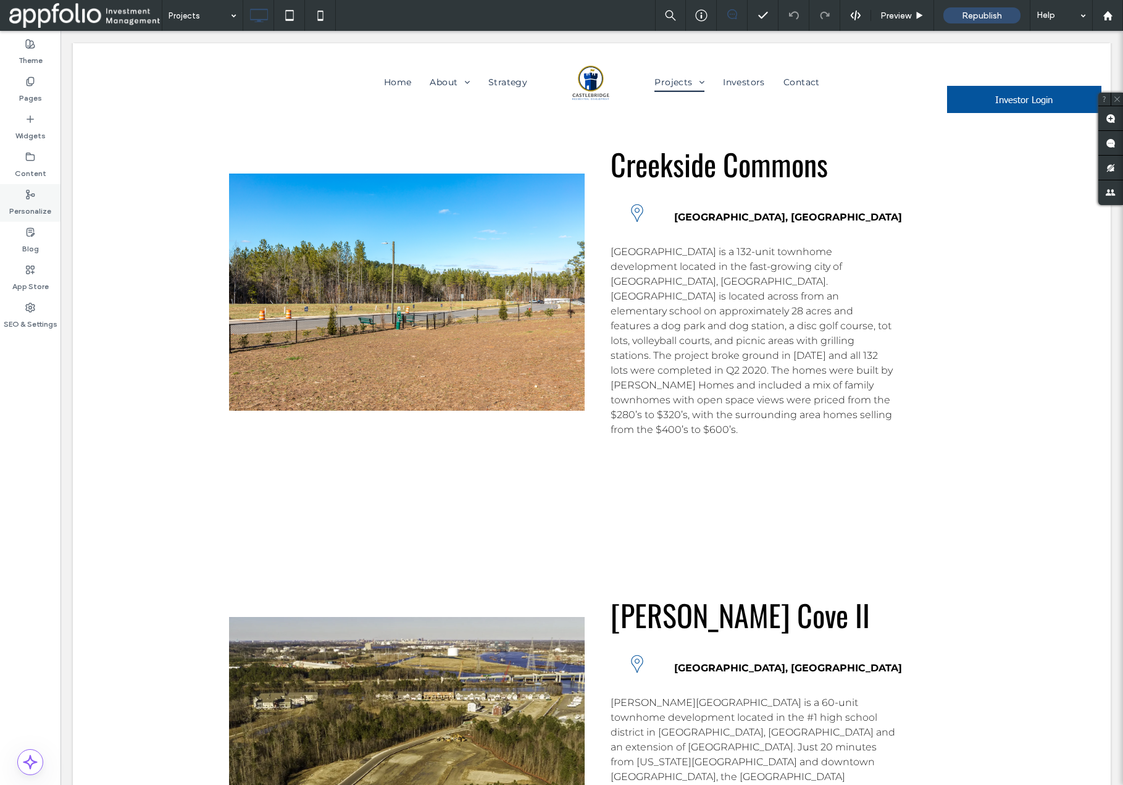
scroll to position [1122, 0]
